Goal: Task Accomplishment & Management: Manage account settings

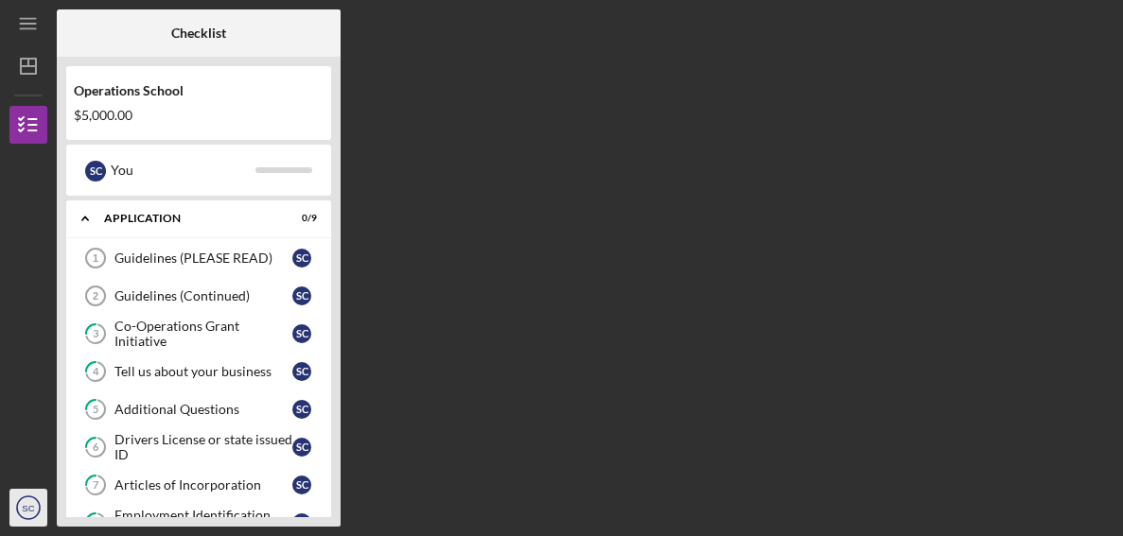
click at [24, 509] on text "SC" at bounding box center [28, 508] width 12 height 10
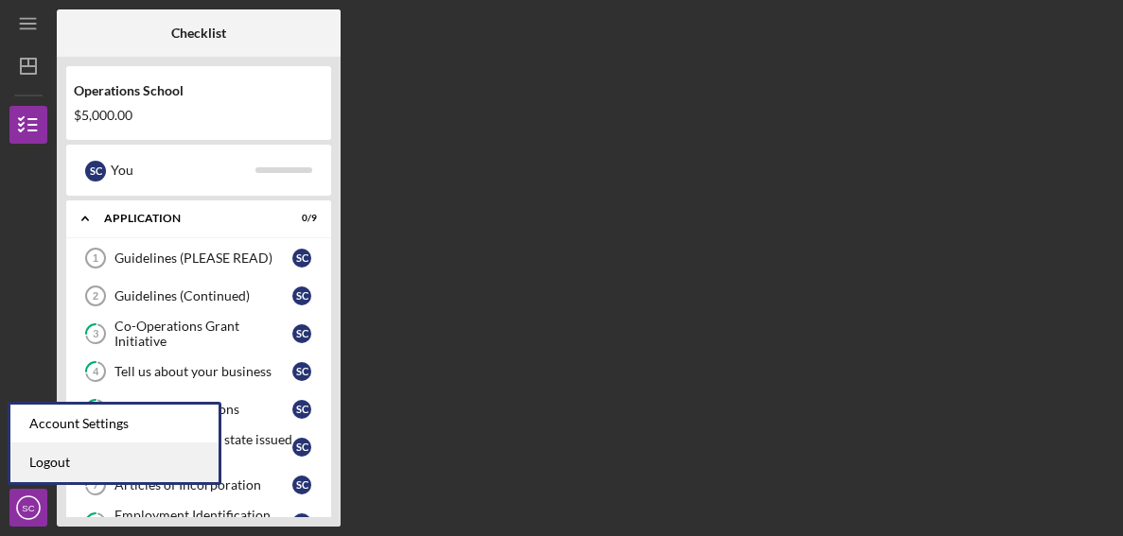
click at [48, 465] on link "Logout" at bounding box center [114, 463] width 208 height 39
